Goal: Task Accomplishment & Management: Use online tool/utility

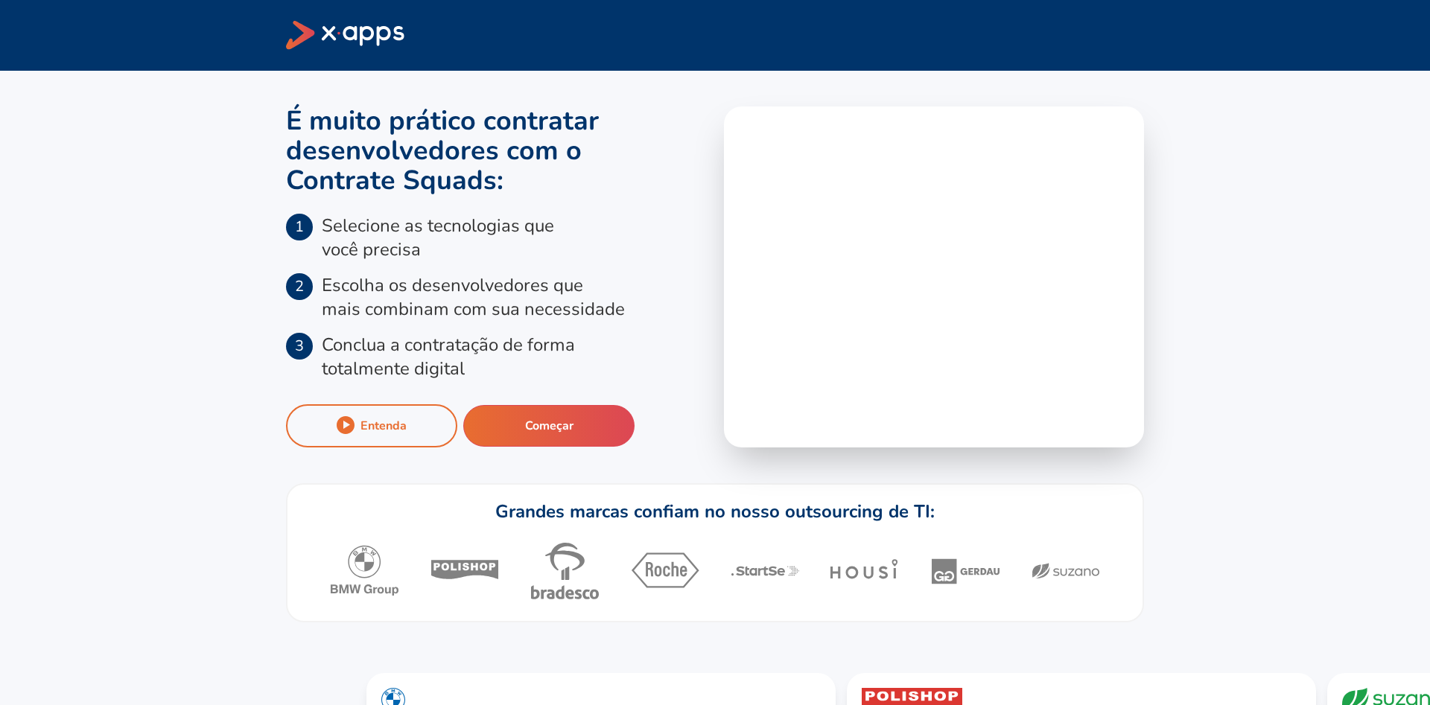
scroll to position [134, 0]
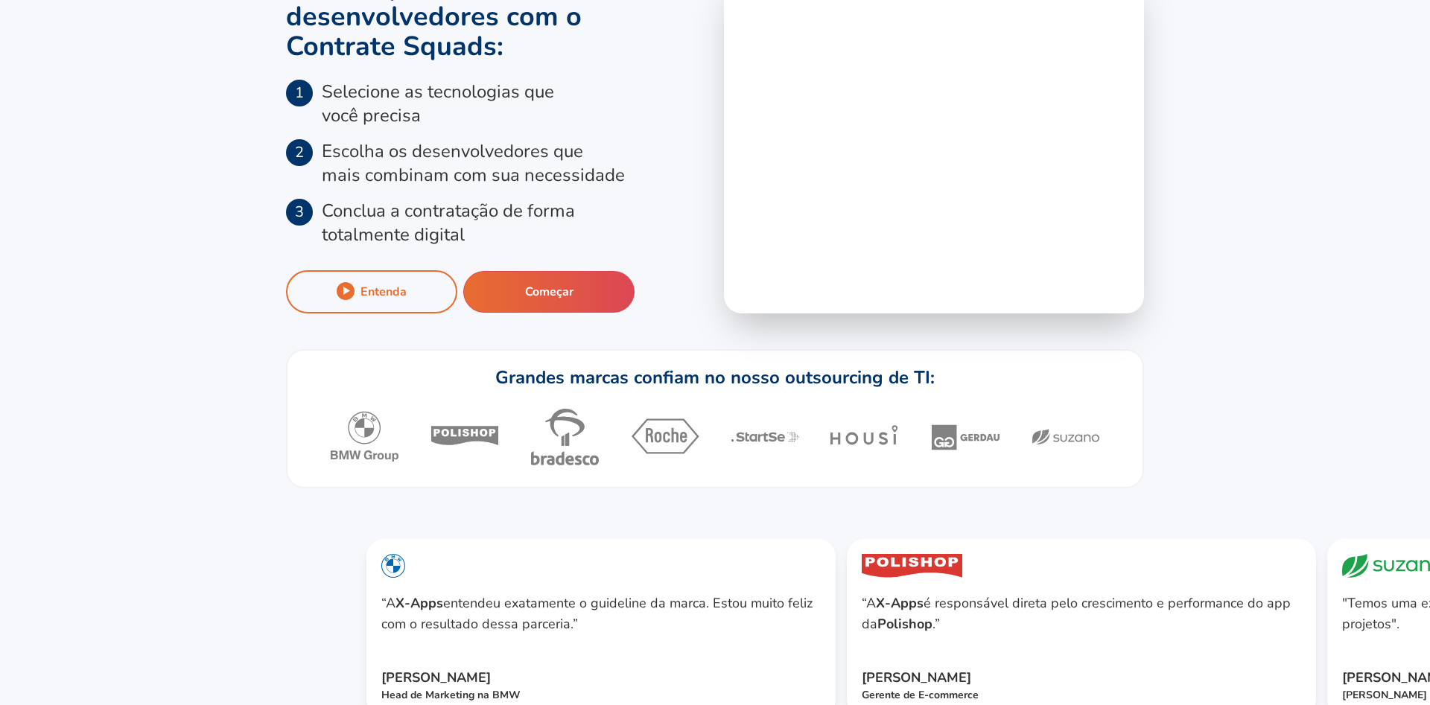
click at [898, 218] on video at bounding box center [934, 142] width 420 height 341
click at [641, 270] on button "Começar" at bounding box center [549, 292] width 184 height 45
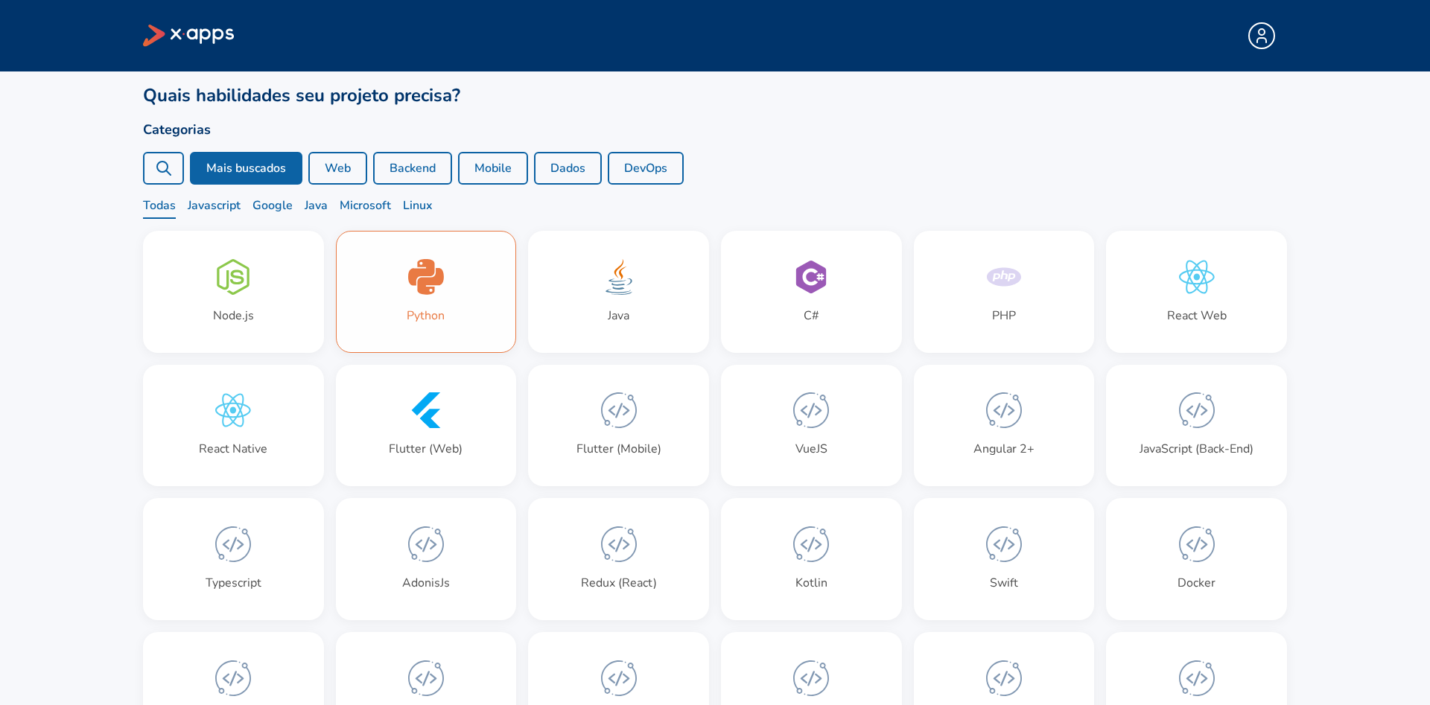
click at [415, 259] on icon at bounding box center [426, 277] width 36 height 36
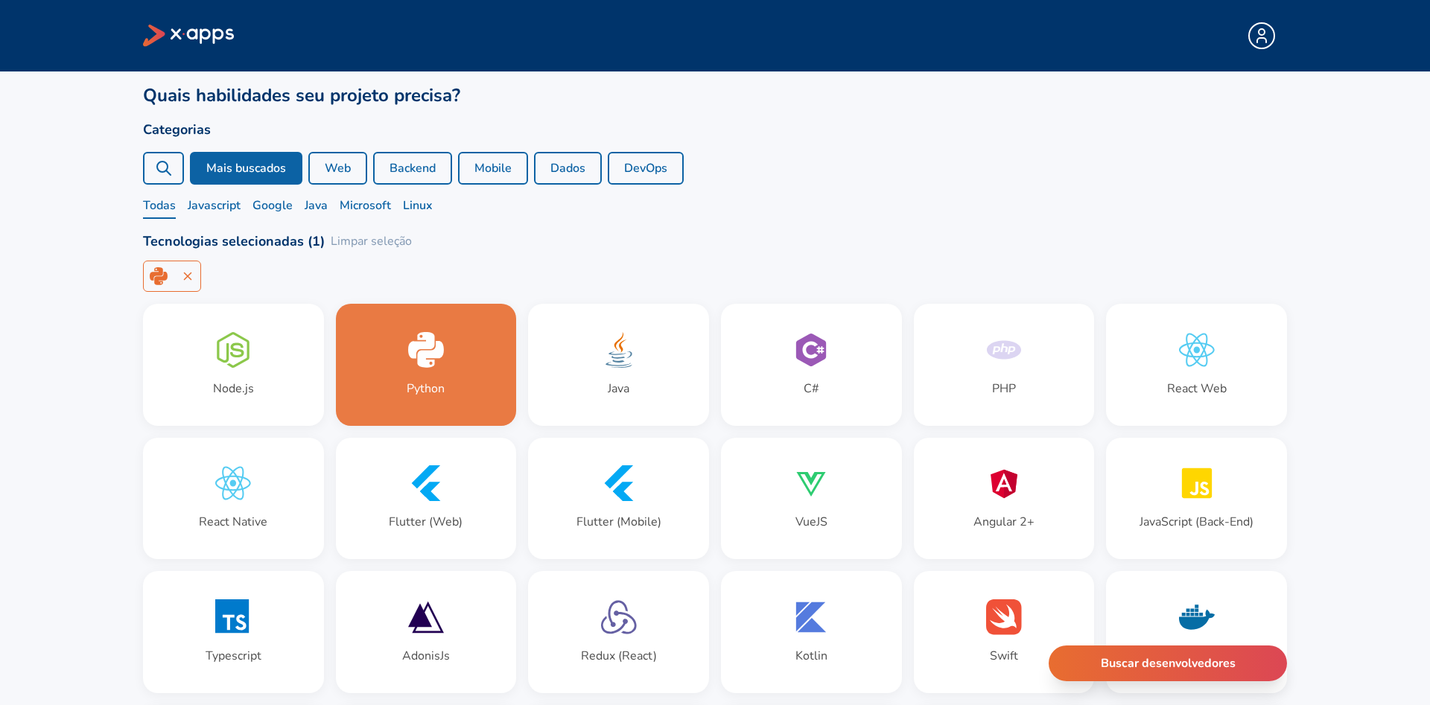
click at [442, 311] on div "Python" at bounding box center [426, 365] width 179 height 121
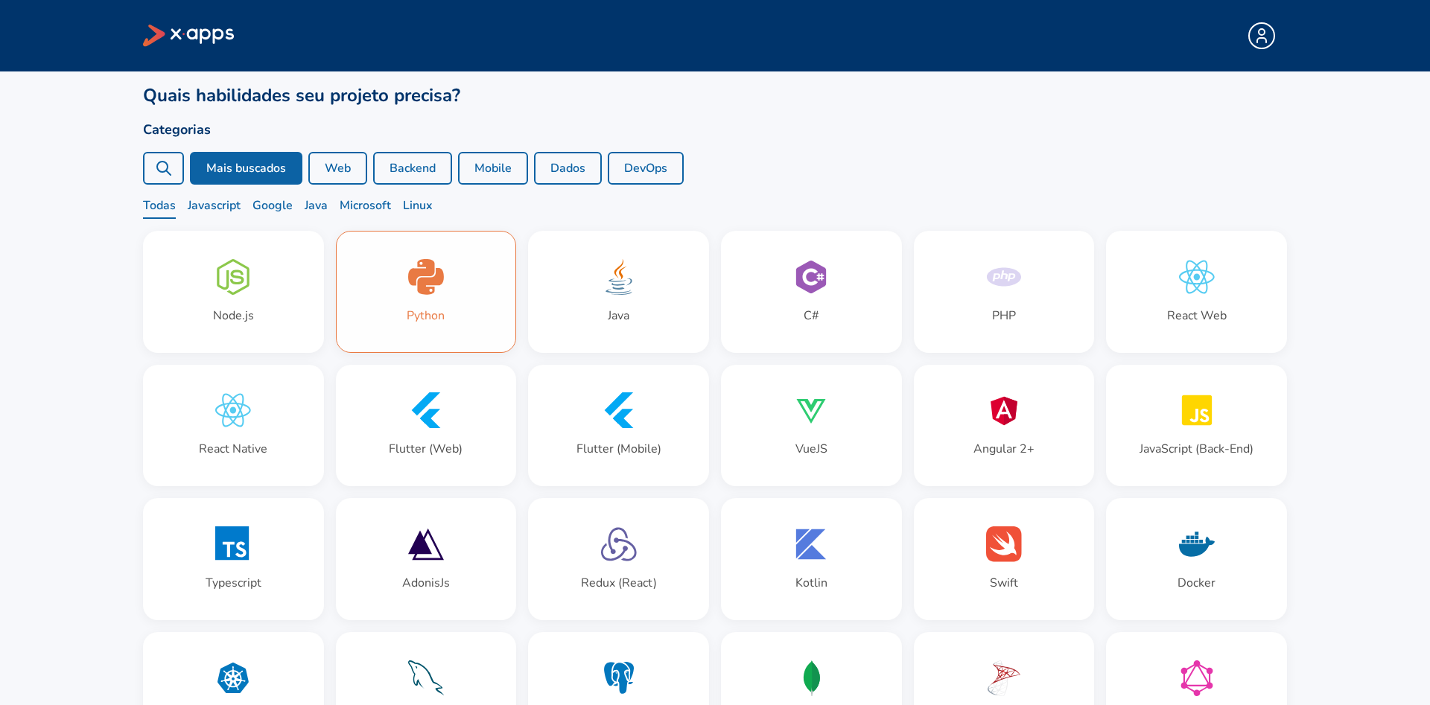
click at [480, 366] on div "Flutter (Web)" at bounding box center [426, 426] width 179 height 121
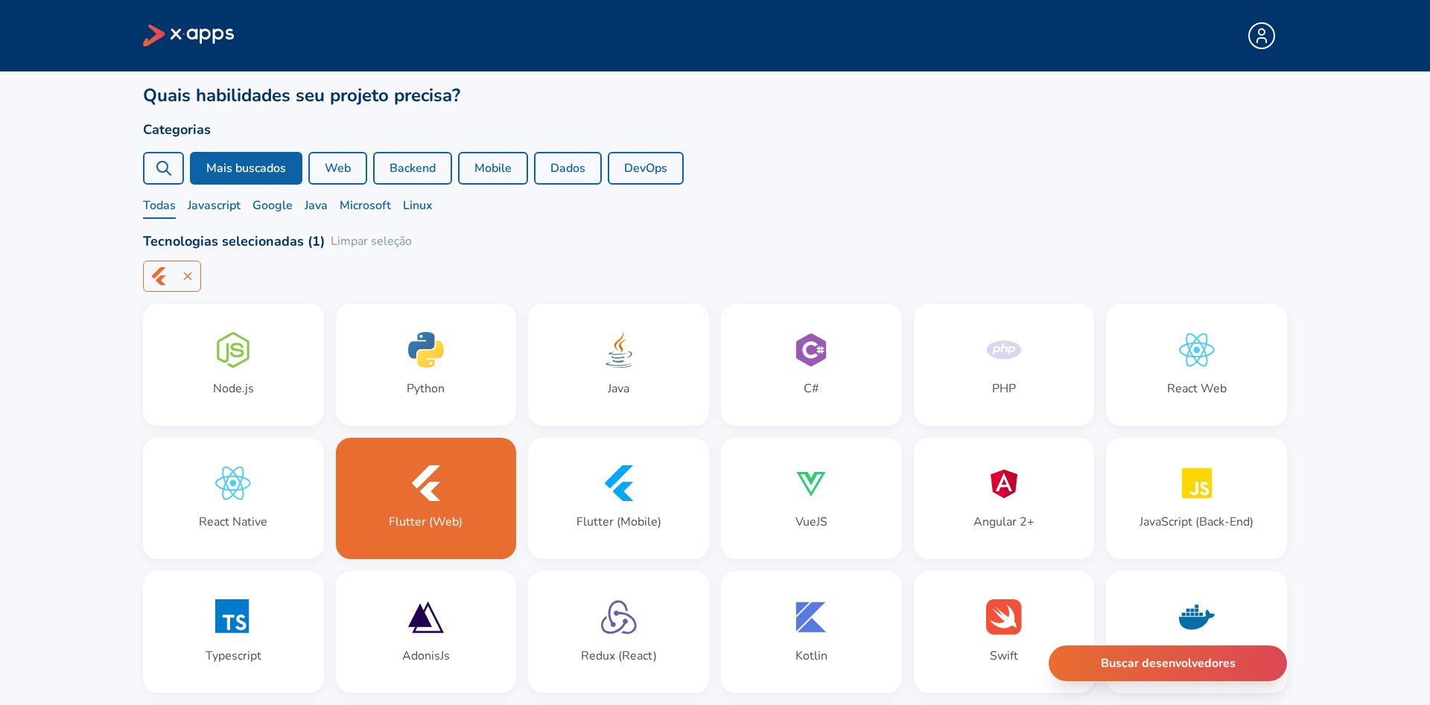
click at [433, 341] on icon at bounding box center [430, 354] width 27 height 27
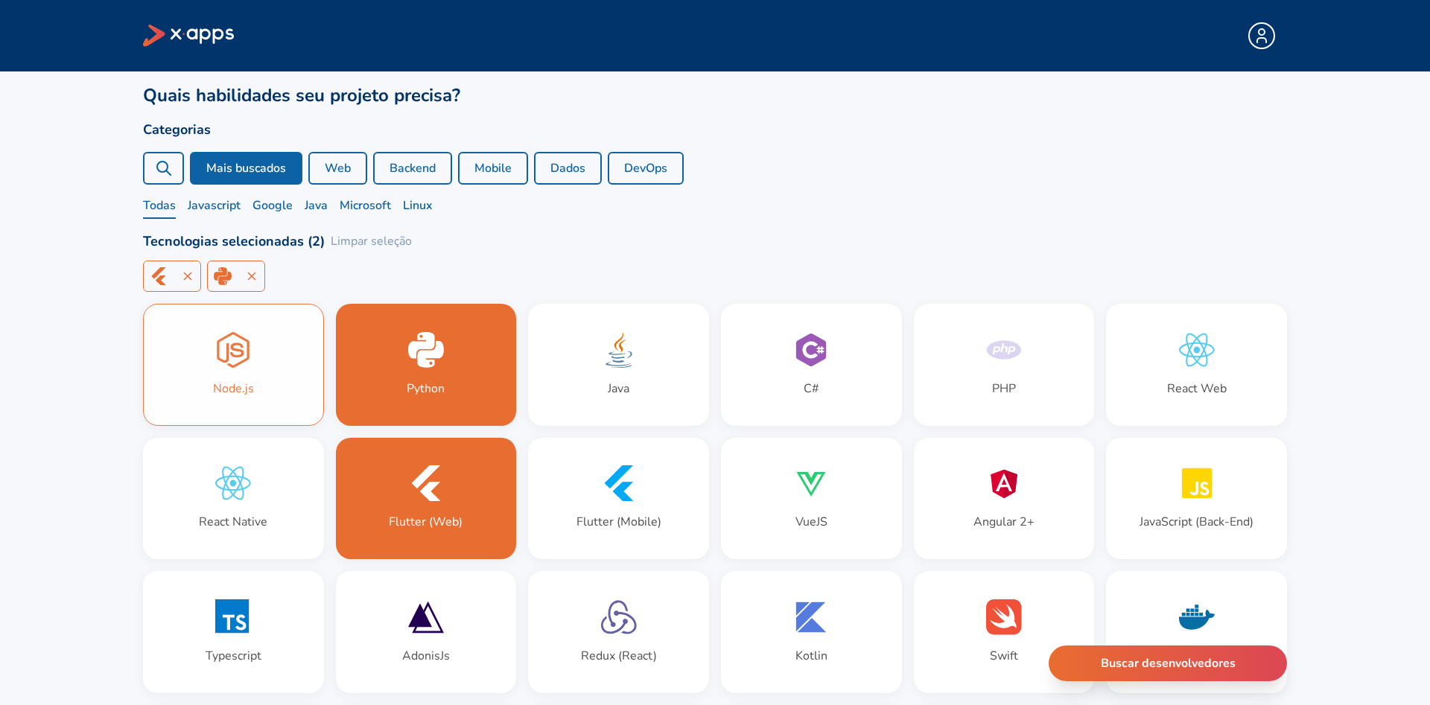
click at [273, 316] on div "Node.js" at bounding box center [233, 365] width 179 height 121
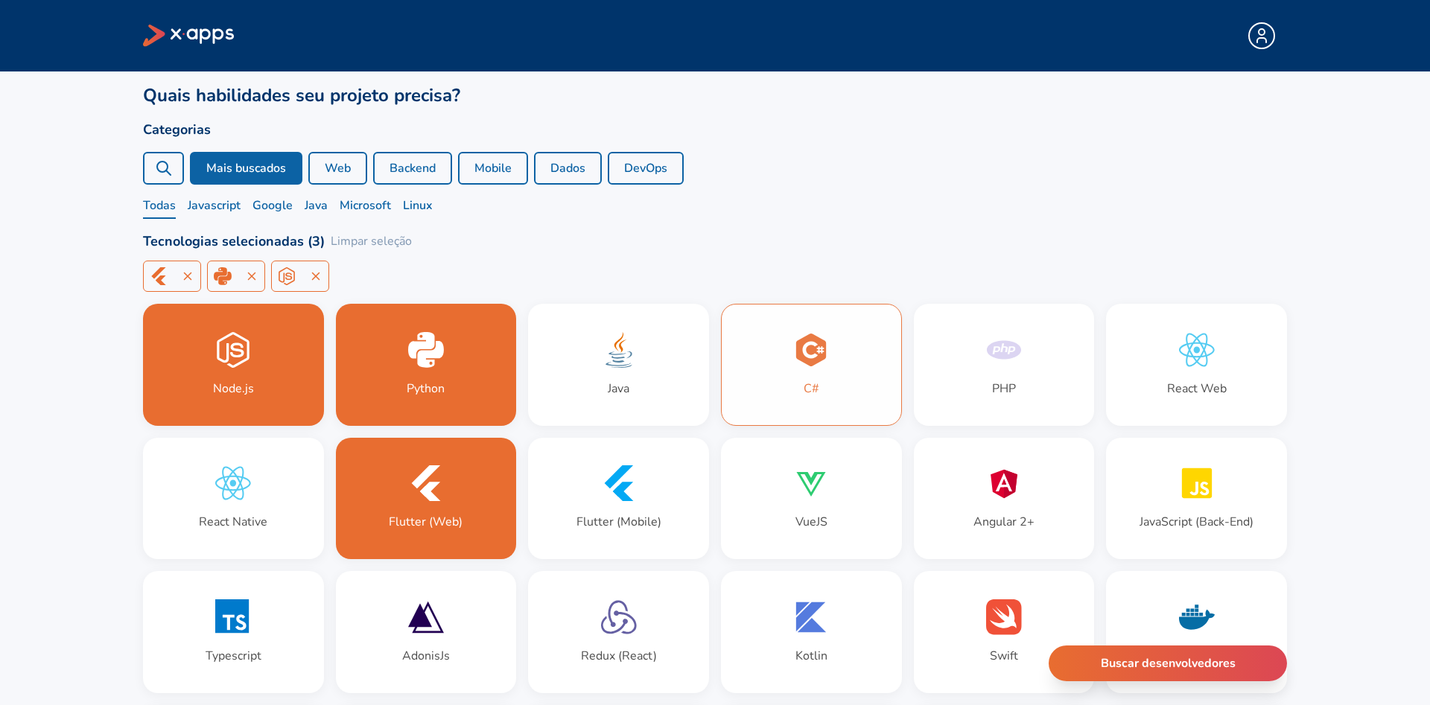
click at [876, 305] on div "C#" at bounding box center [811, 365] width 179 height 121
